Goal: Obtain resource: Download file/media

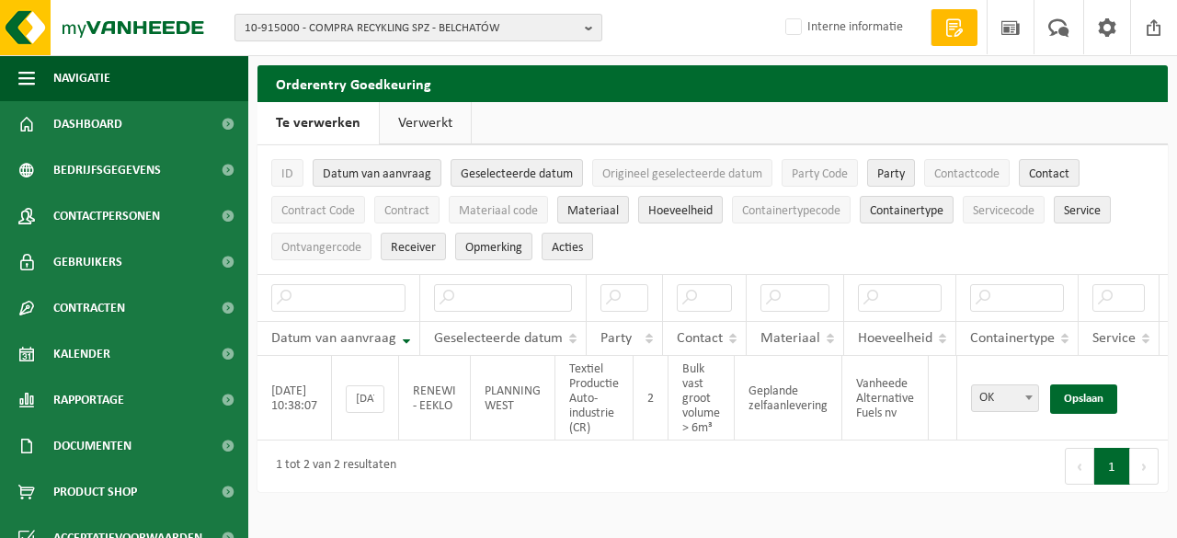
click at [591, 22] on b "button" at bounding box center [593, 28] width 17 height 26
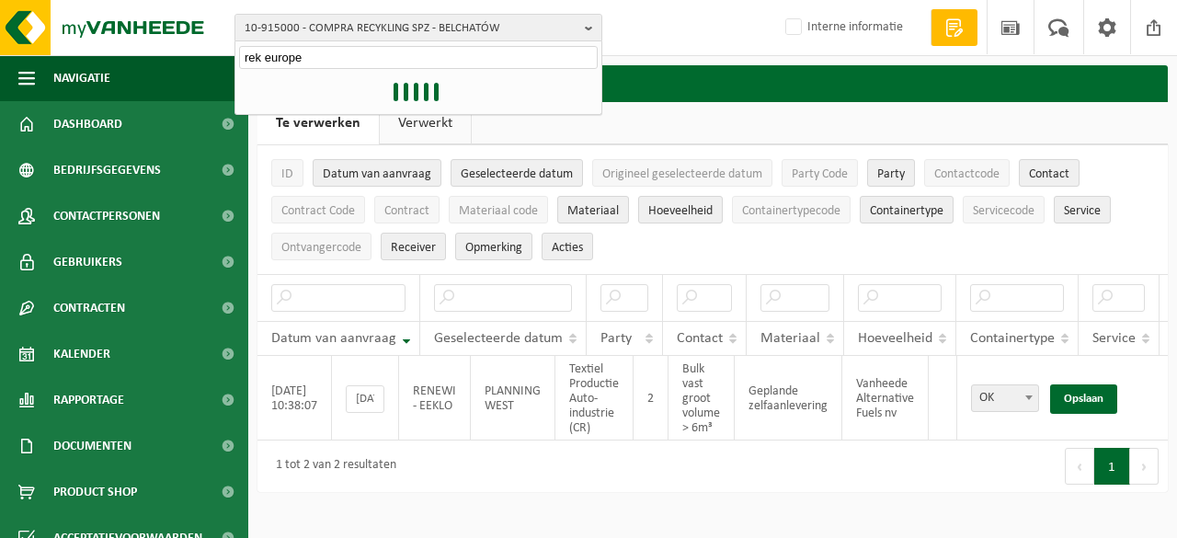
type input "rek europe"
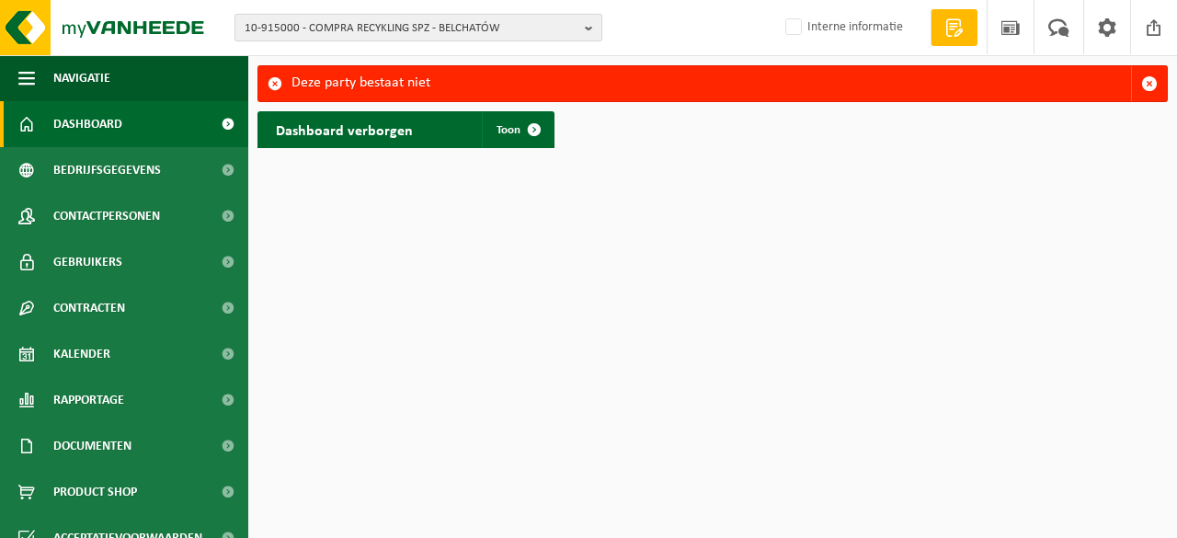
click at [594, 25] on b "button" at bounding box center [593, 28] width 17 height 26
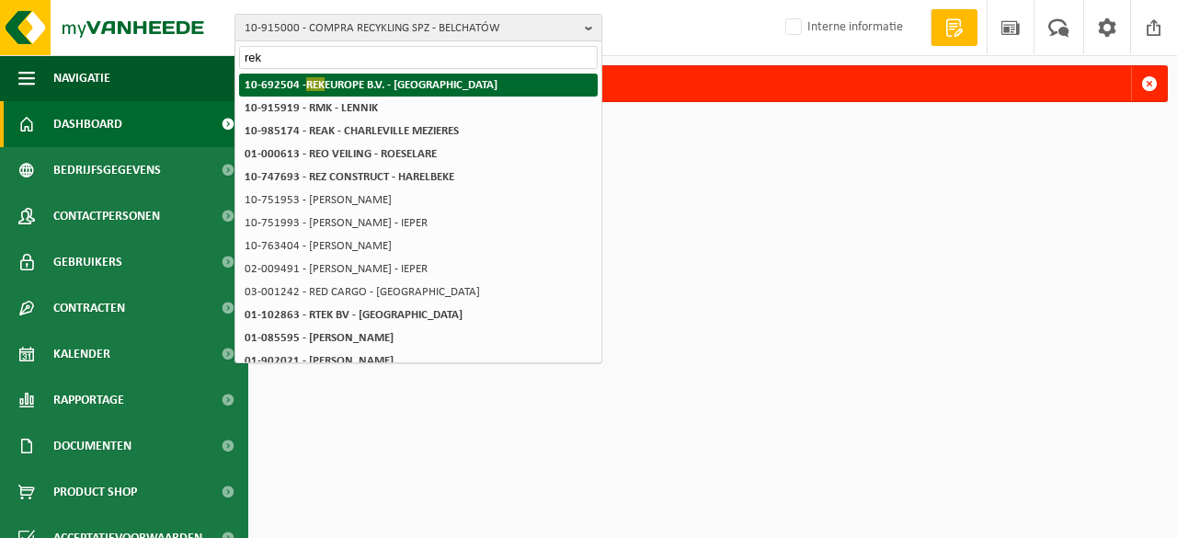
type input "rek"
click at [335, 87] on strong "10-692504 - REK EUROPE B.V. - OOSTERHOUT" at bounding box center [371, 84] width 253 height 14
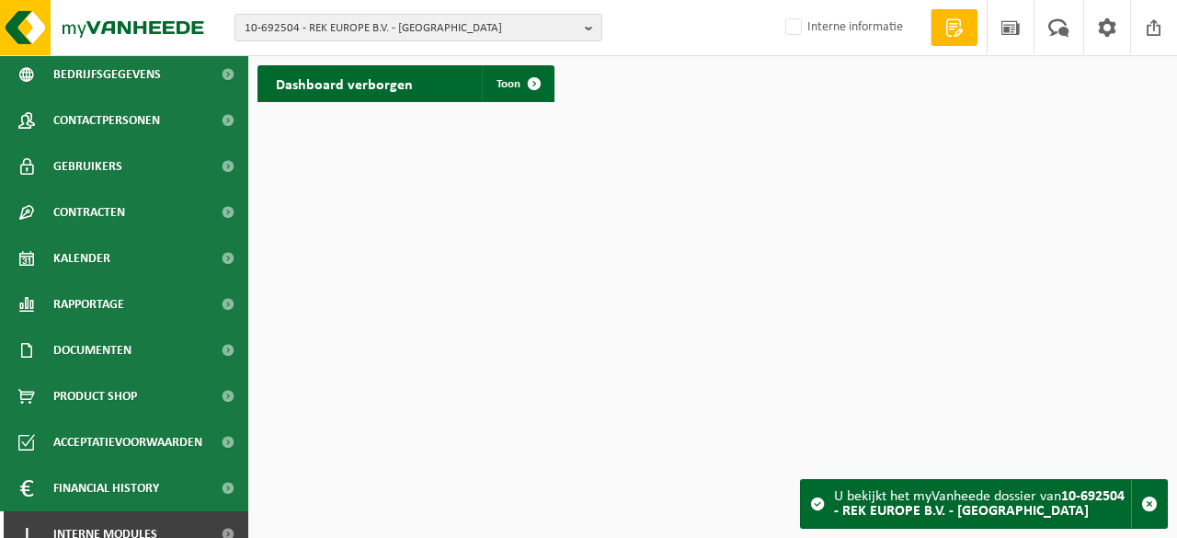
scroll to position [114, 0]
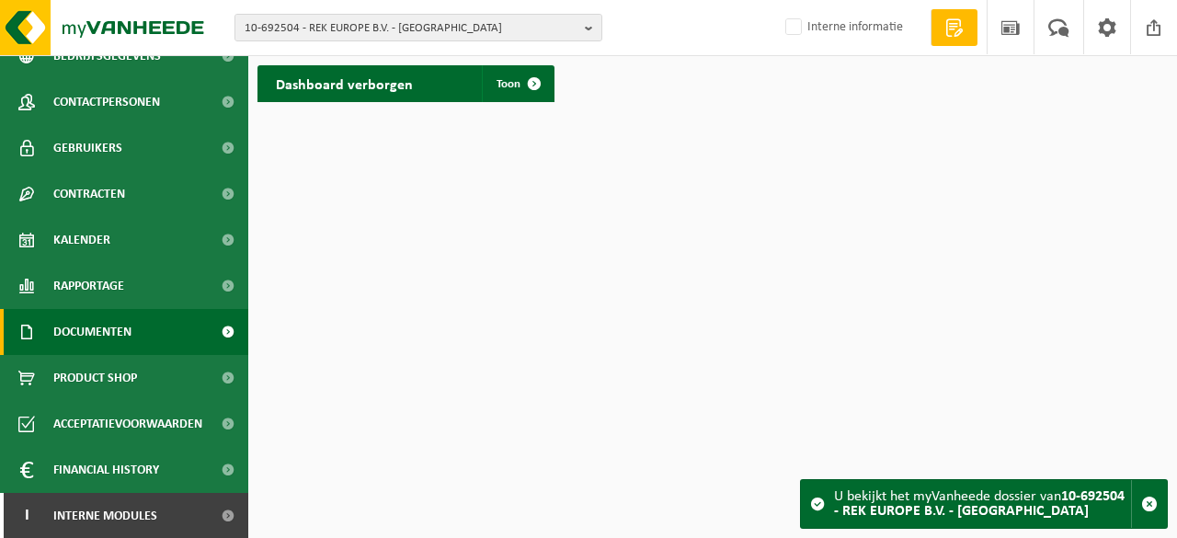
click at [156, 327] on link "Documenten" at bounding box center [124, 332] width 248 height 46
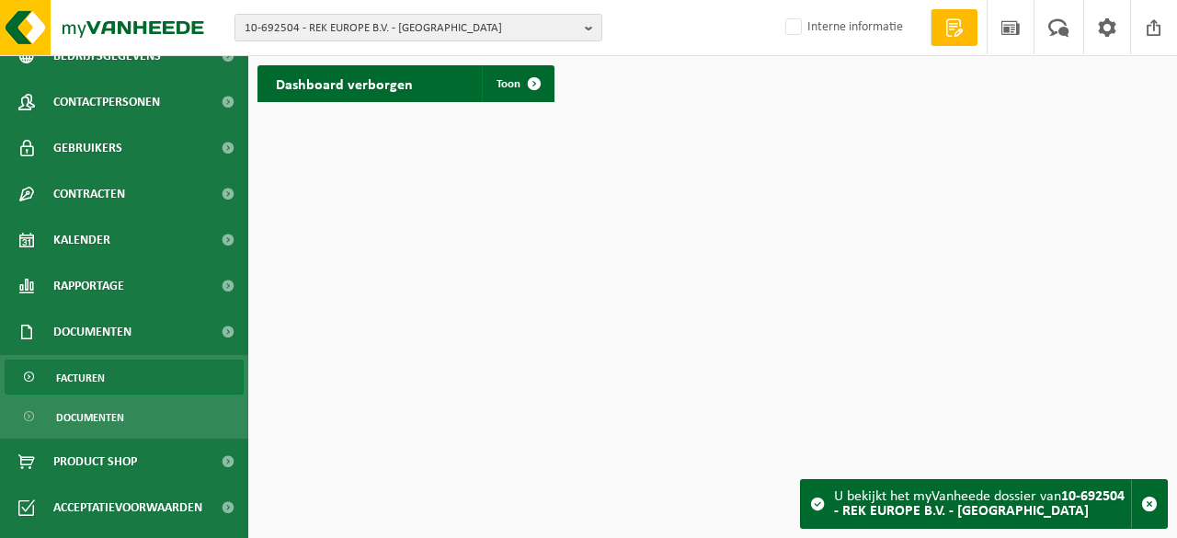
click at [110, 378] on link "Facturen" at bounding box center [124, 377] width 239 height 35
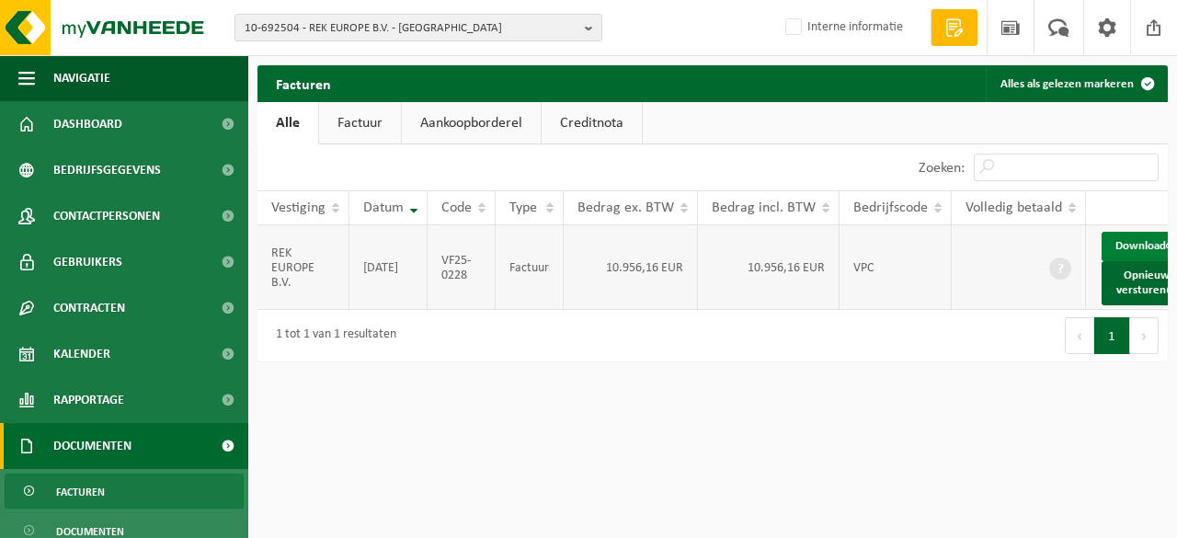
click at [1166, 252] on span at bounding box center [1172, 246] width 12 height 12
click at [584, 28] on button "10-692504 - REK EUROPE B.V. - [GEOGRAPHIC_DATA]" at bounding box center [419, 28] width 368 height 28
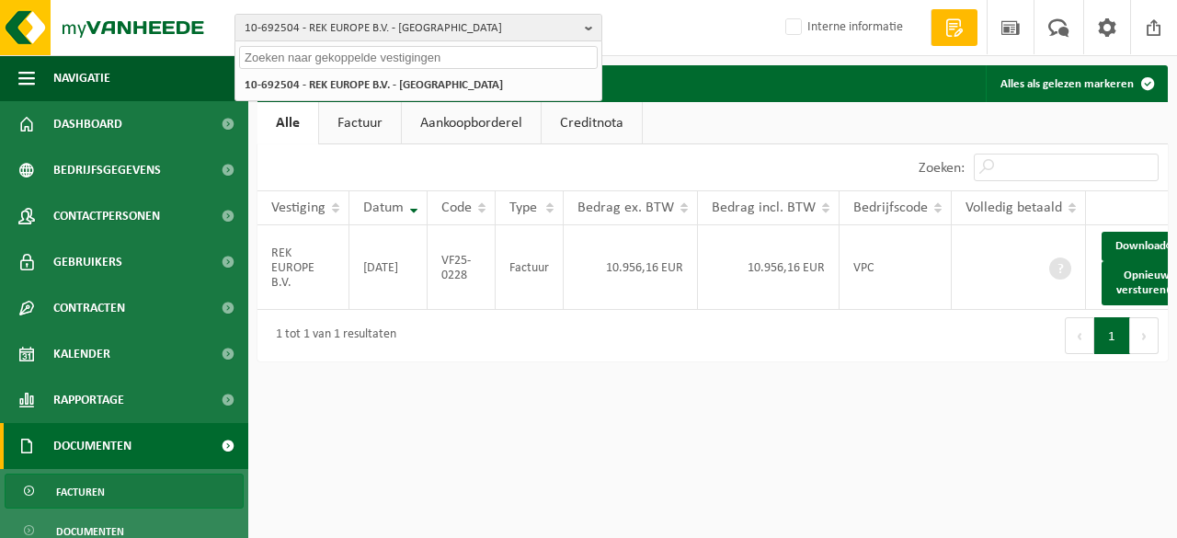
click at [384, 59] on input "text" at bounding box center [418, 57] width 359 height 23
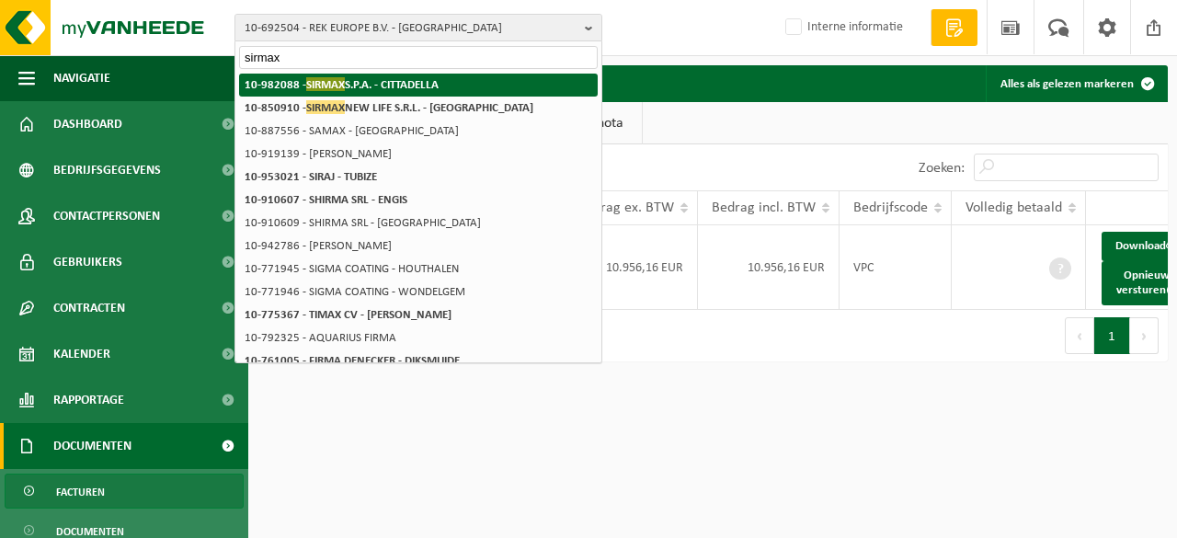
type input "sirmax"
click at [381, 86] on strong "10-982088 - SIRMAX S.P.A. - CITTADELLA" at bounding box center [342, 84] width 194 height 14
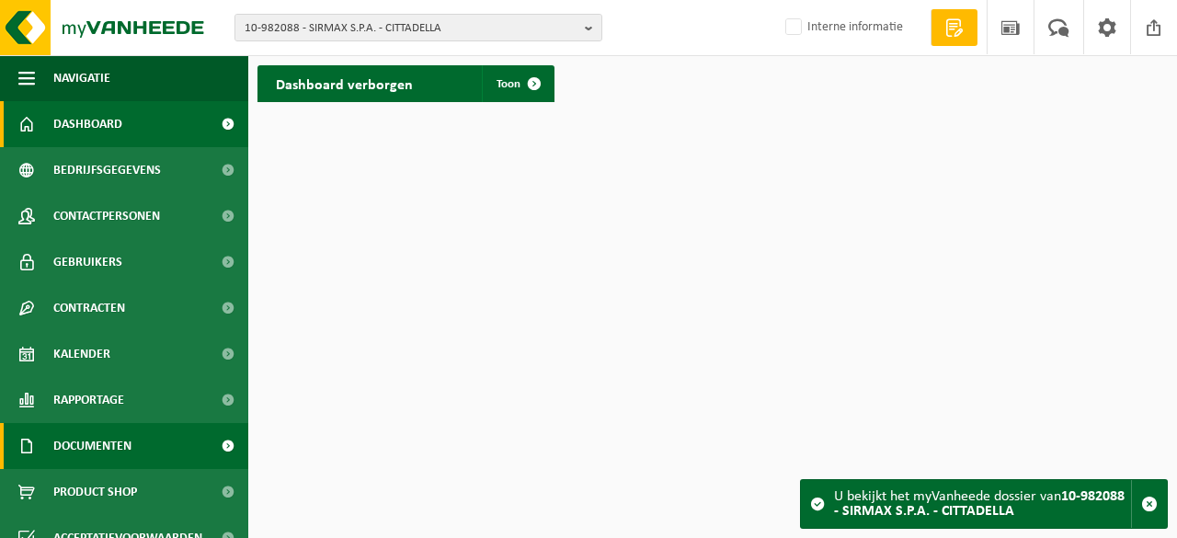
click at [102, 446] on span "Documenten" at bounding box center [92, 446] width 78 height 46
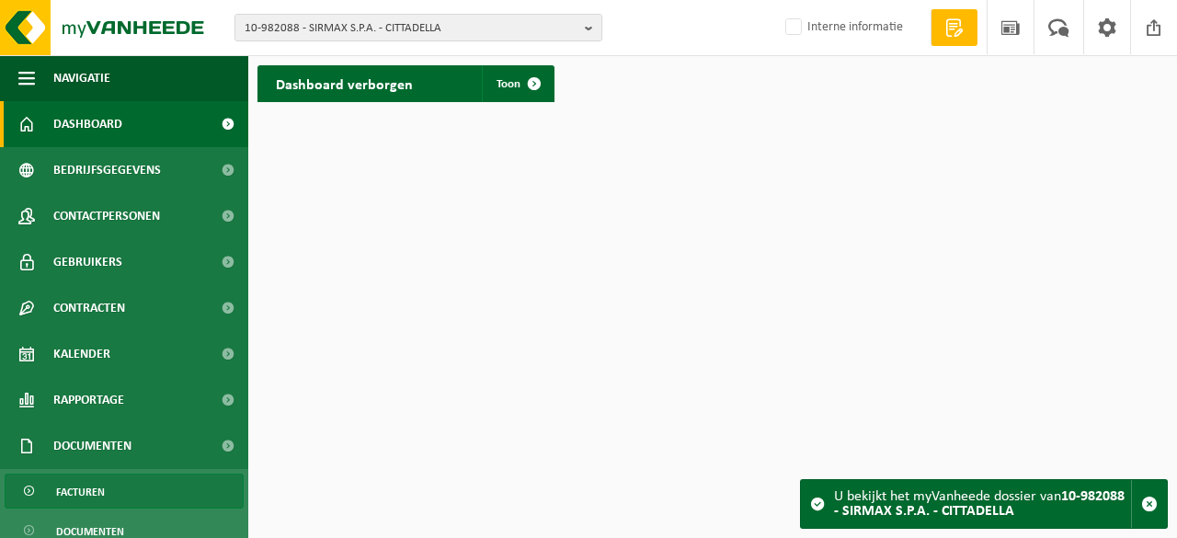
click at [103, 492] on span "Facturen" at bounding box center [80, 492] width 49 height 35
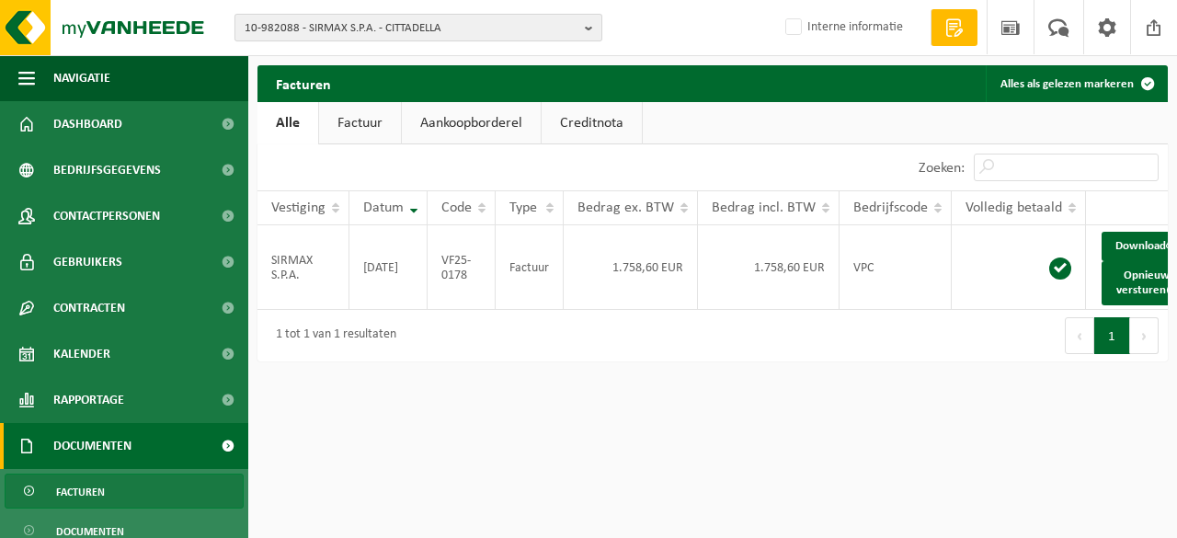
click at [587, 33] on b "button" at bounding box center [593, 28] width 17 height 26
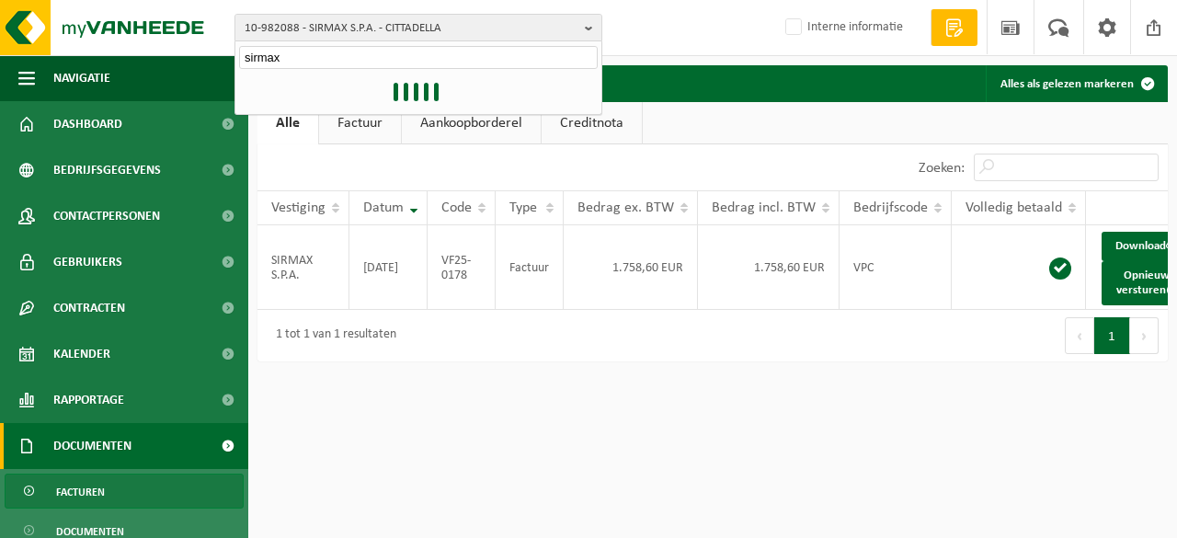
type input "sirmax"
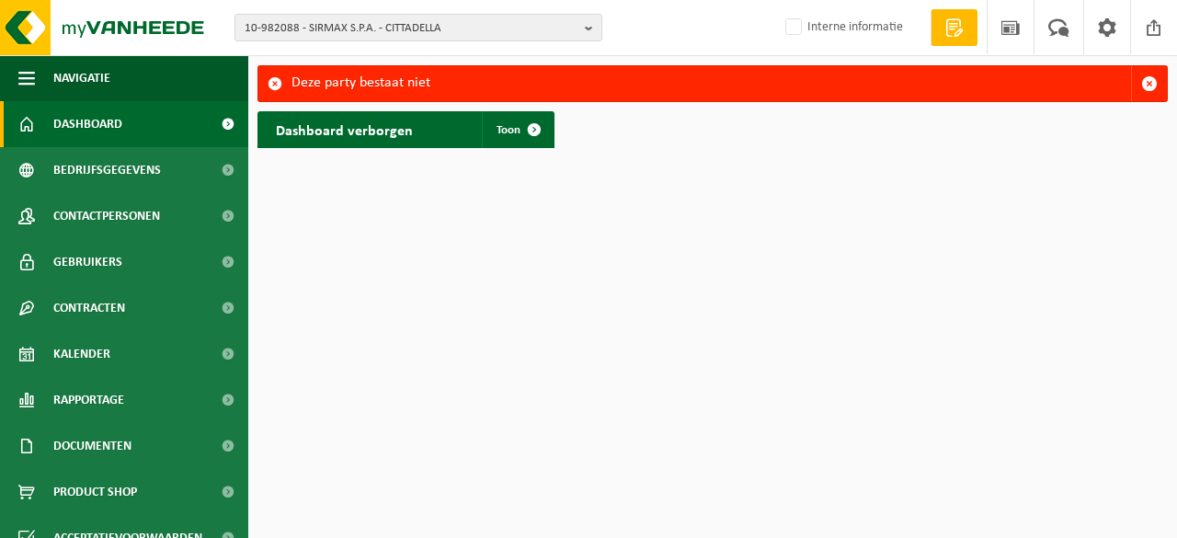
click at [604, 25] on div "10-982088 - SIRMAX S.P.A. - CITTADELLA 10-982088 - SIRMAX S.P.A. - CITTADELLA I…" at bounding box center [588, 28] width 1177 height 56
click at [591, 25] on b "button" at bounding box center [593, 28] width 17 height 26
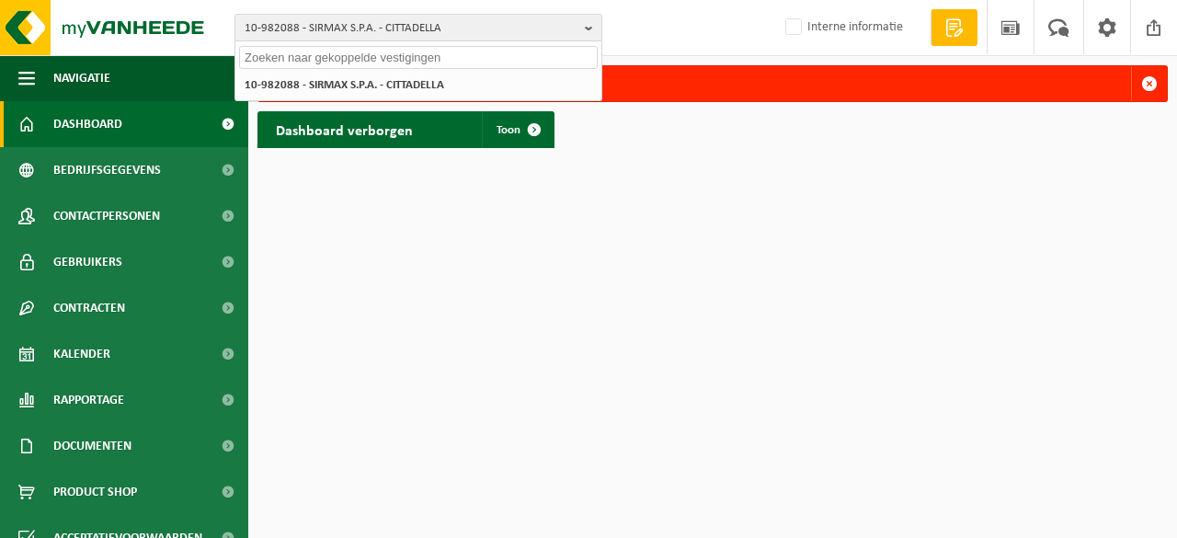
click at [430, 55] on input "text" at bounding box center [418, 57] width 359 height 23
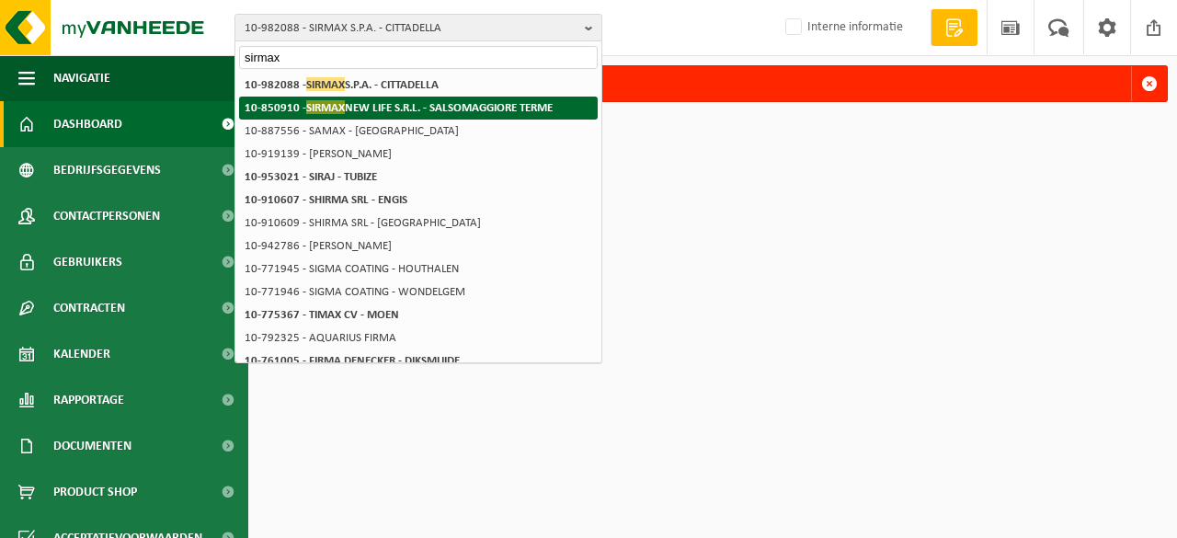
type input "sirmax"
click at [379, 110] on strong "10-850910 - SIRMAX NEW LIFE S.R.L. - SALSOMAGGIORE TERME" at bounding box center [399, 107] width 308 height 14
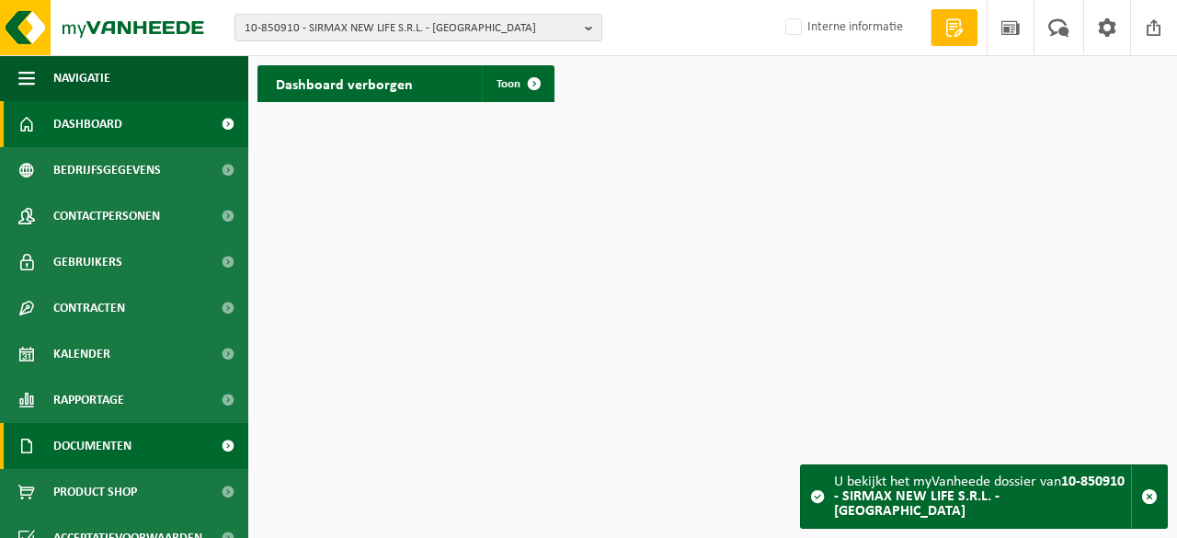
click at [111, 450] on span "Documenten" at bounding box center [92, 446] width 78 height 46
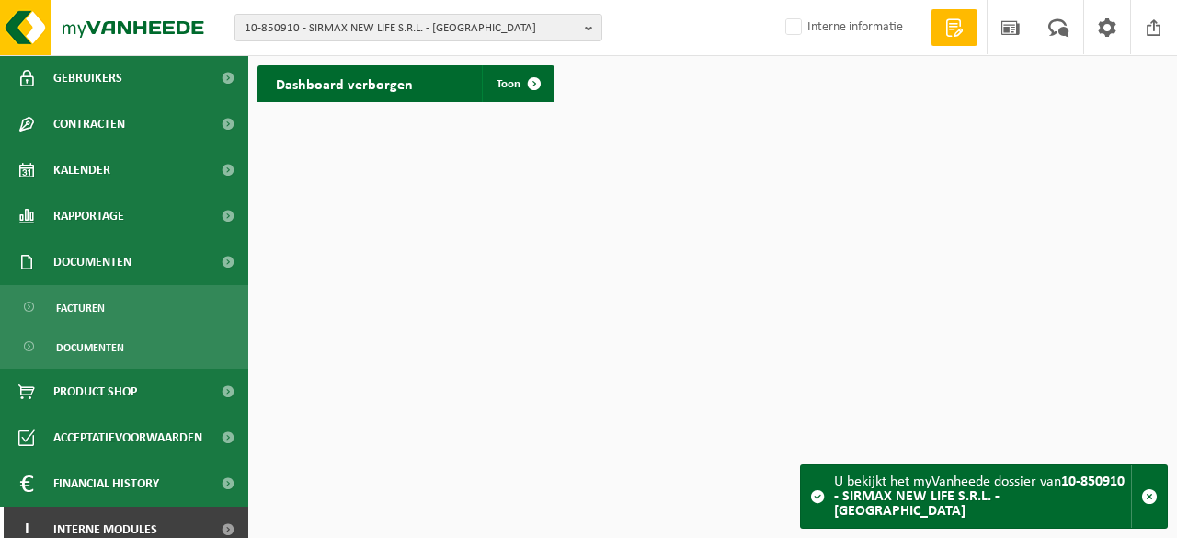
scroll to position [199, 0]
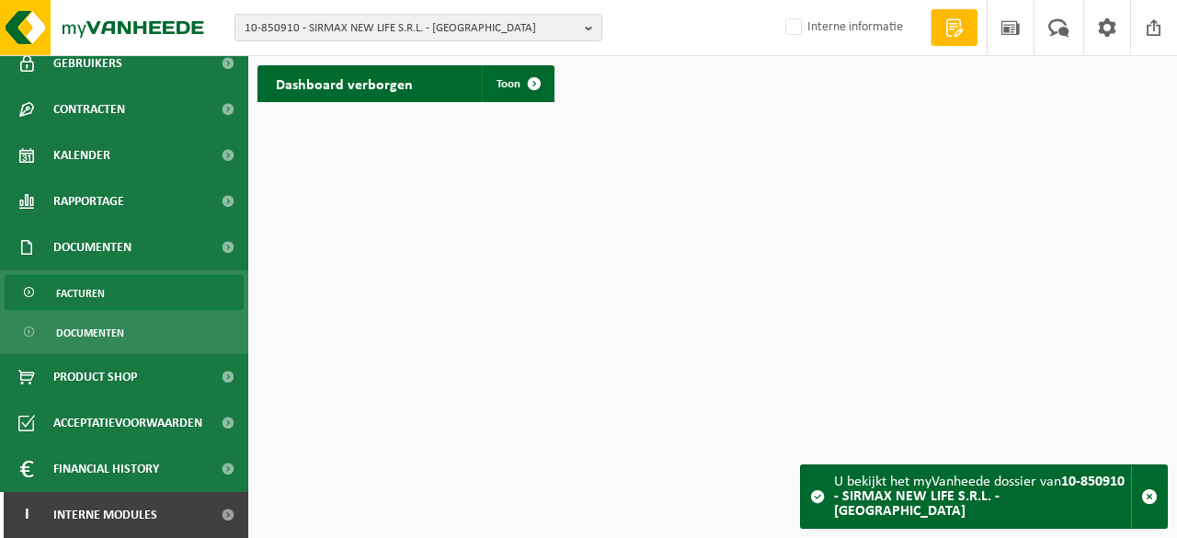
click at [110, 293] on link "Facturen" at bounding box center [124, 292] width 239 height 35
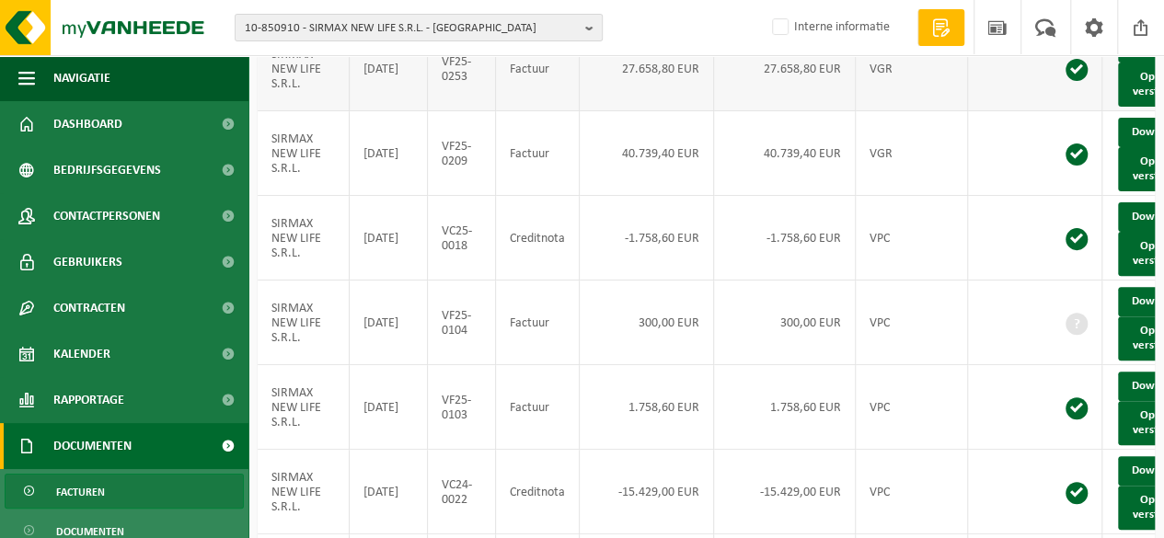
scroll to position [120, 0]
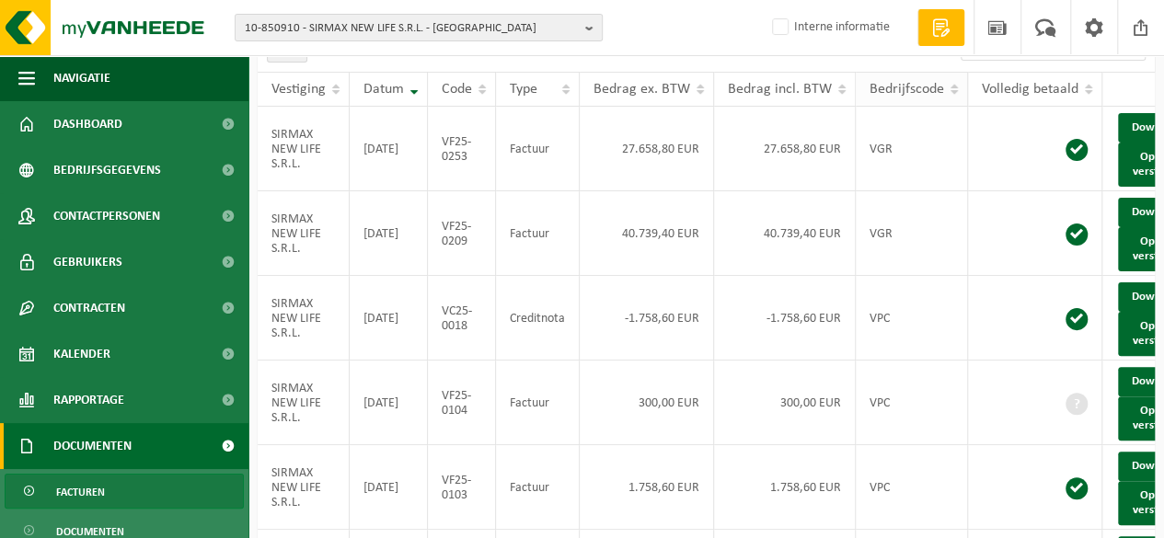
click at [916, 89] on span "Bedrijfscode" at bounding box center [906, 89] width 75 height 15
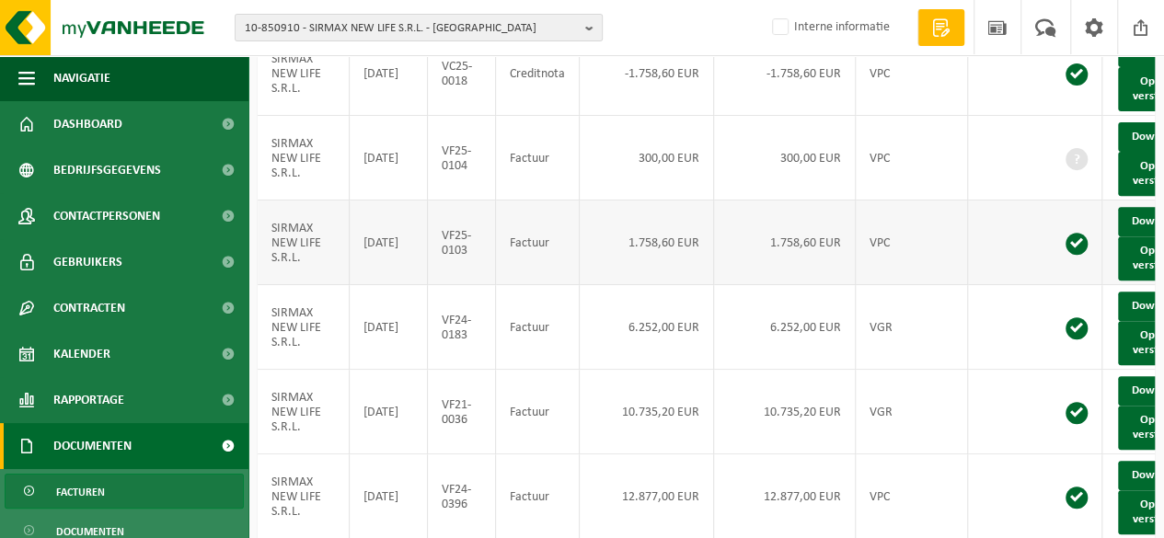
scroll to position [304, 0]
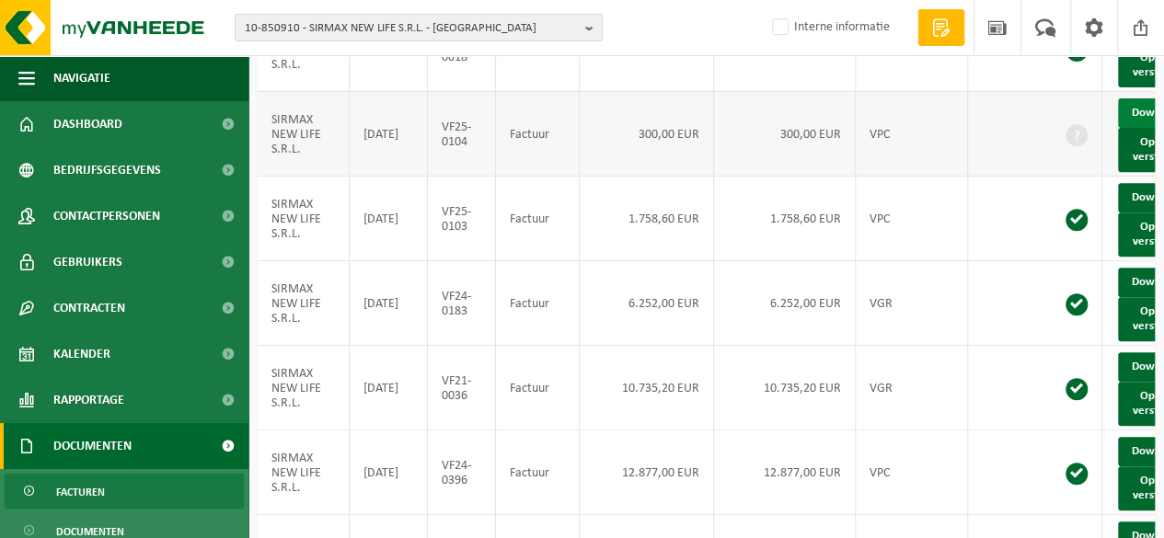
click at [1132, 128] on link "Download" at bounding box center [1163, 112] width 90 height 29
